Goal: Task Accomplishment & Management: Complete application form

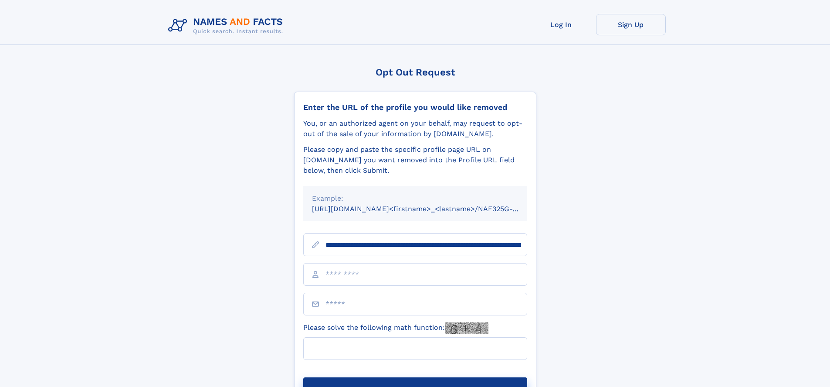
scroll to position [0, 97]
type input "**********"
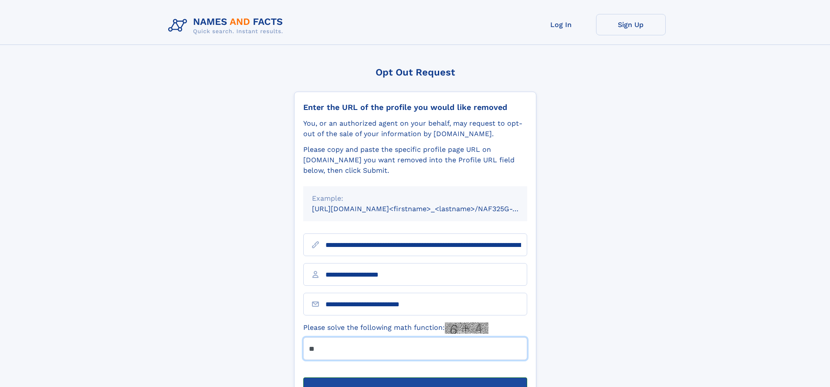
type input "**"
click at [415, 377] on button "Submit Opt Out Request" at bounding box center [415, 391] width 224 height 28
